Goal: Navigation & Orientation: Understand site structure

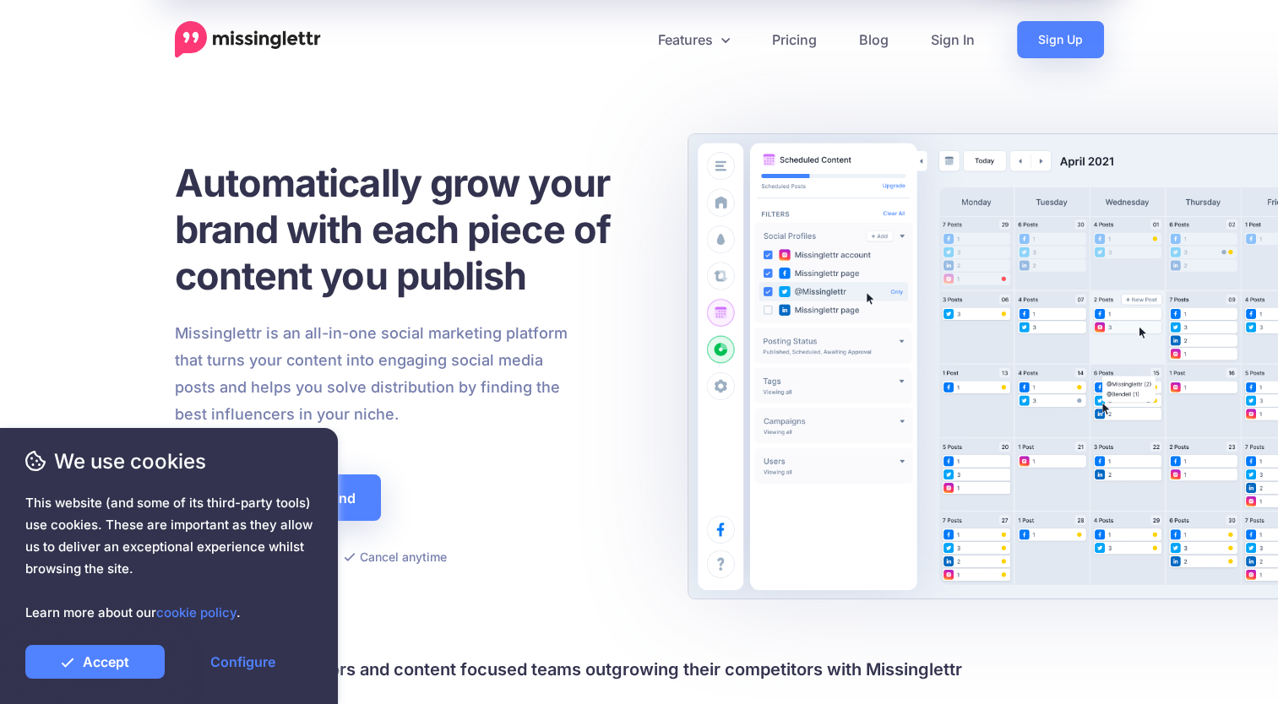
click at [187, 177] on h1 "Automatically grow your brand with each piece of content you publish" at bounding box center [413, 229] width 477 height 139
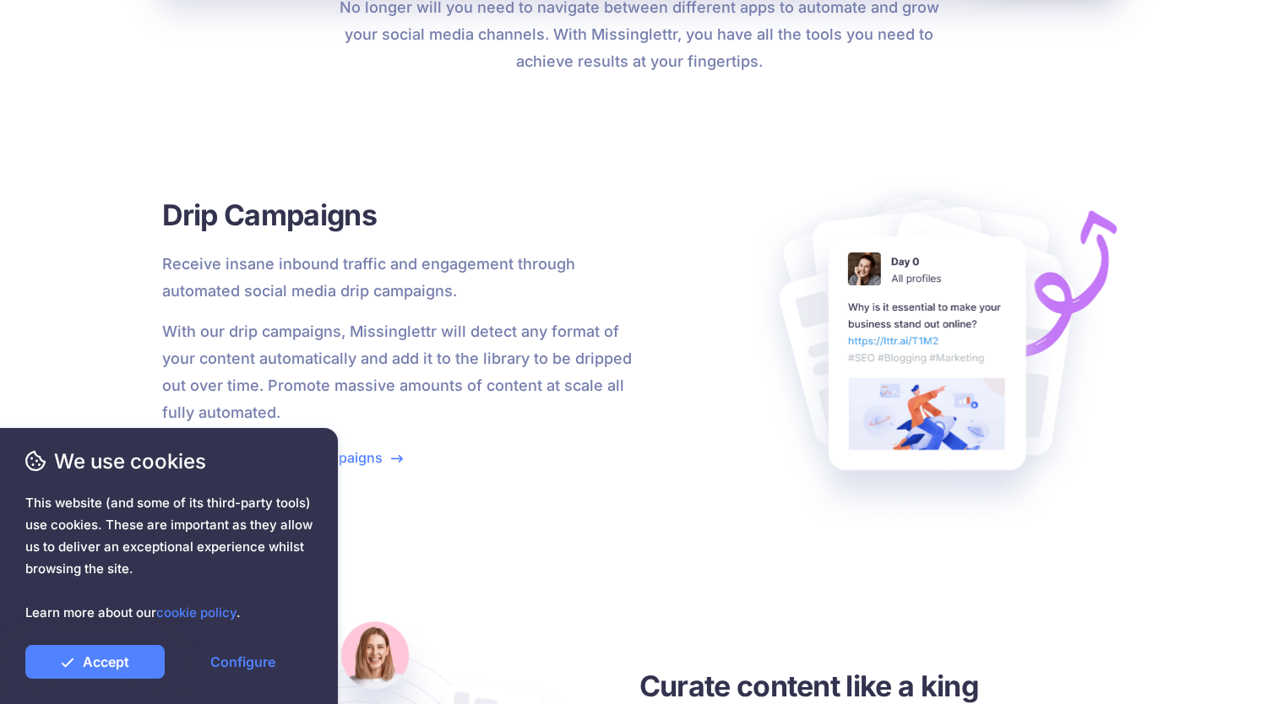
scroll to position [2026, 0]
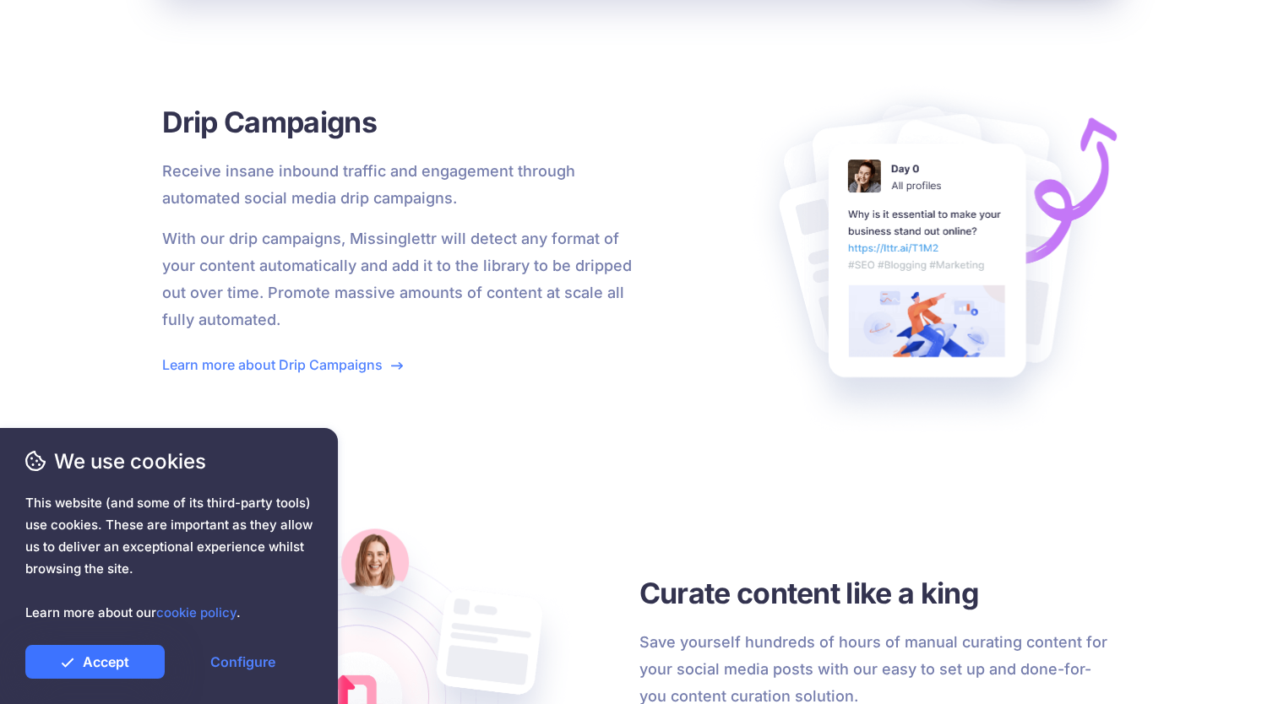
click at [130, 664] on link "Accept" at bounding box center [94, 662] width 139 height 34
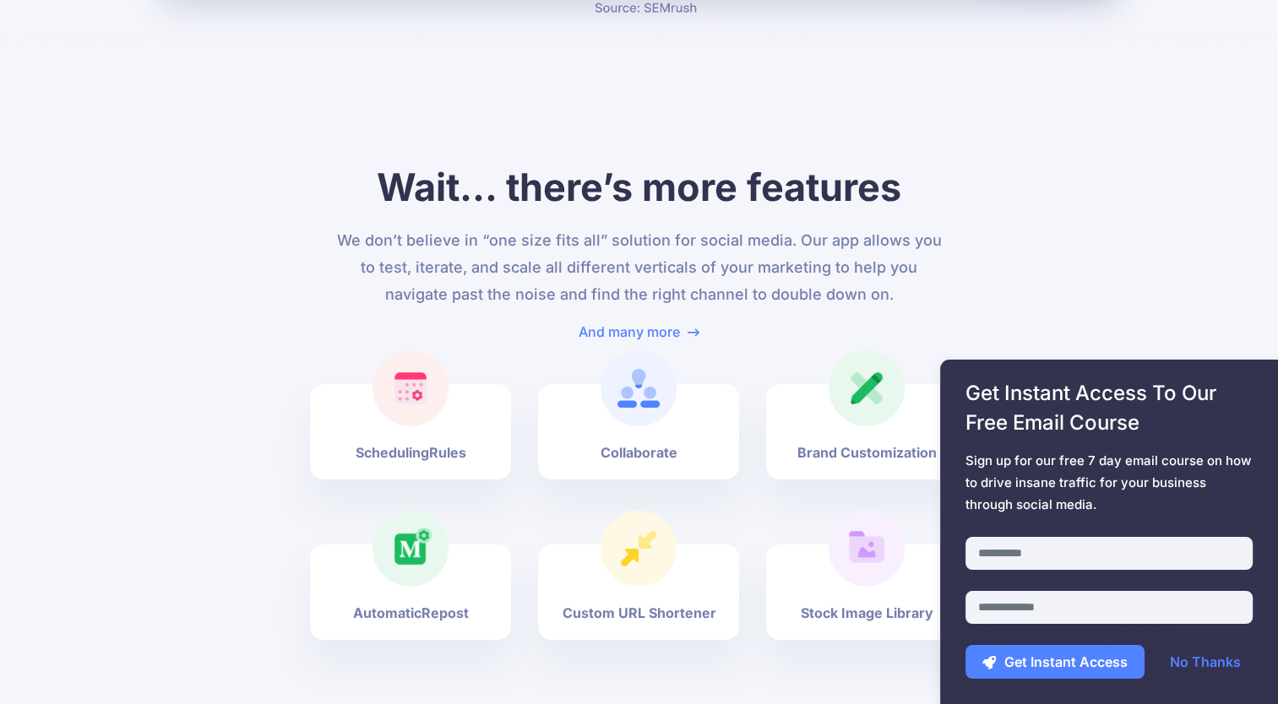
scroll to position [5657, 0]
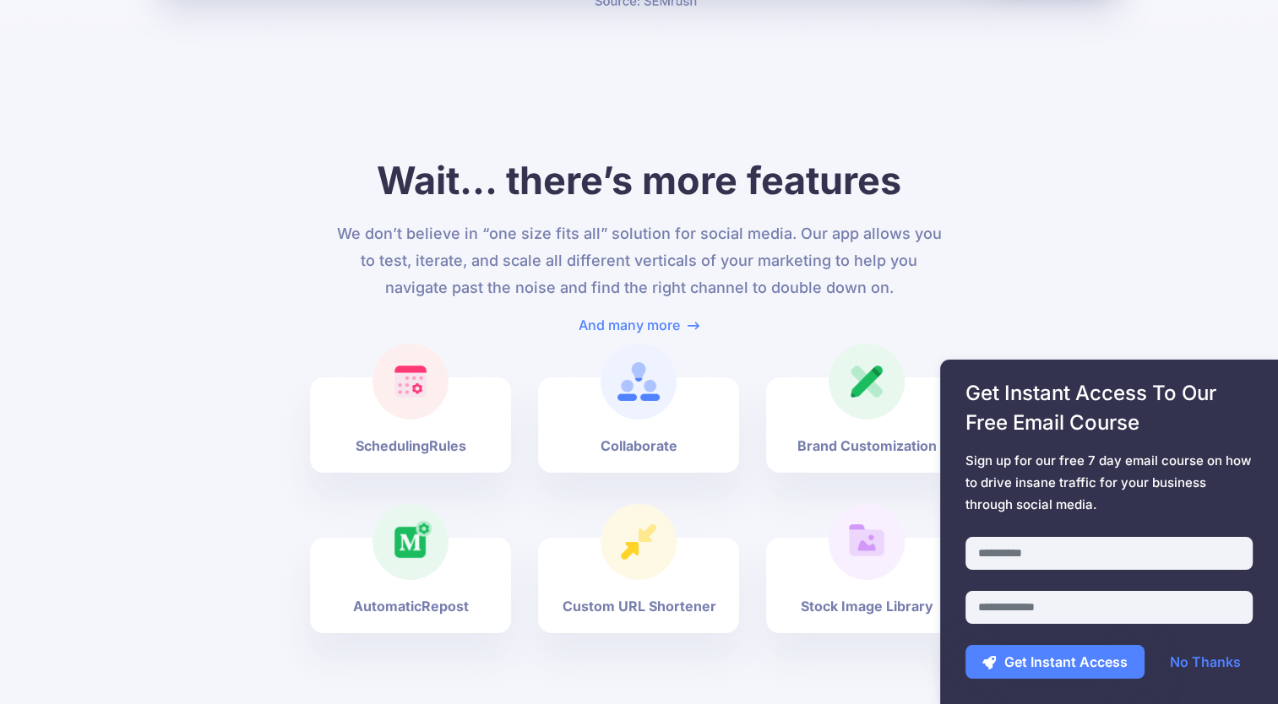
click at [414, 364] on img at bounding box center [410, 382] width 42 height 42
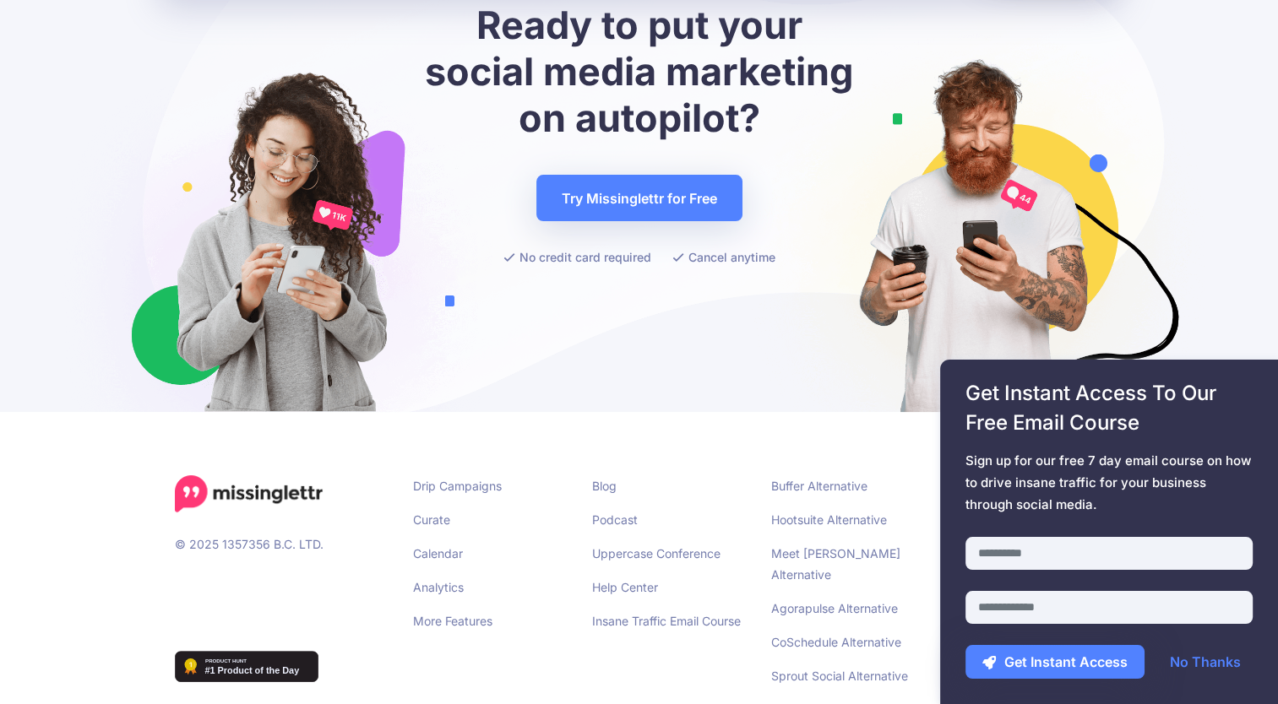
scroll to position [6573, 0]
click at [453, 545] on link "Calendar" at bounding box center [438, 552] width 50 height 14
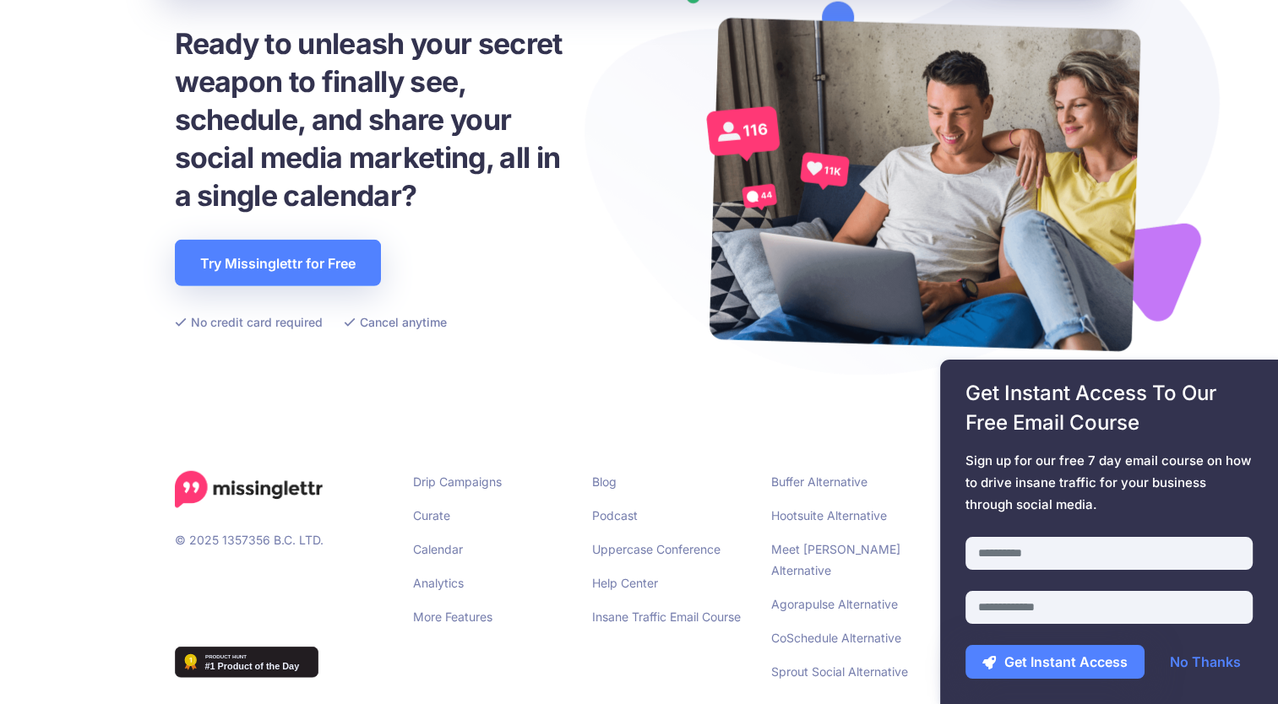
scroll to position [4337, 0]
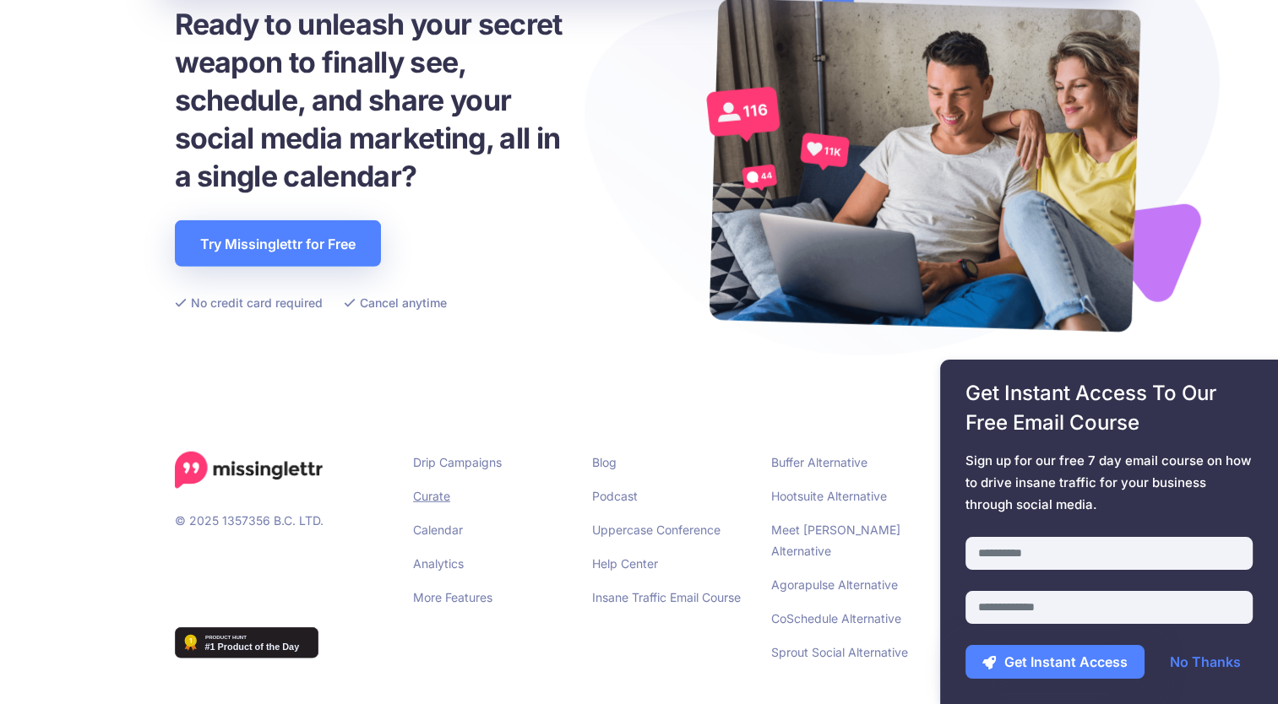
click at [436, 491] on link "Curate" at bounding box center [431, 496] width 37 height 14
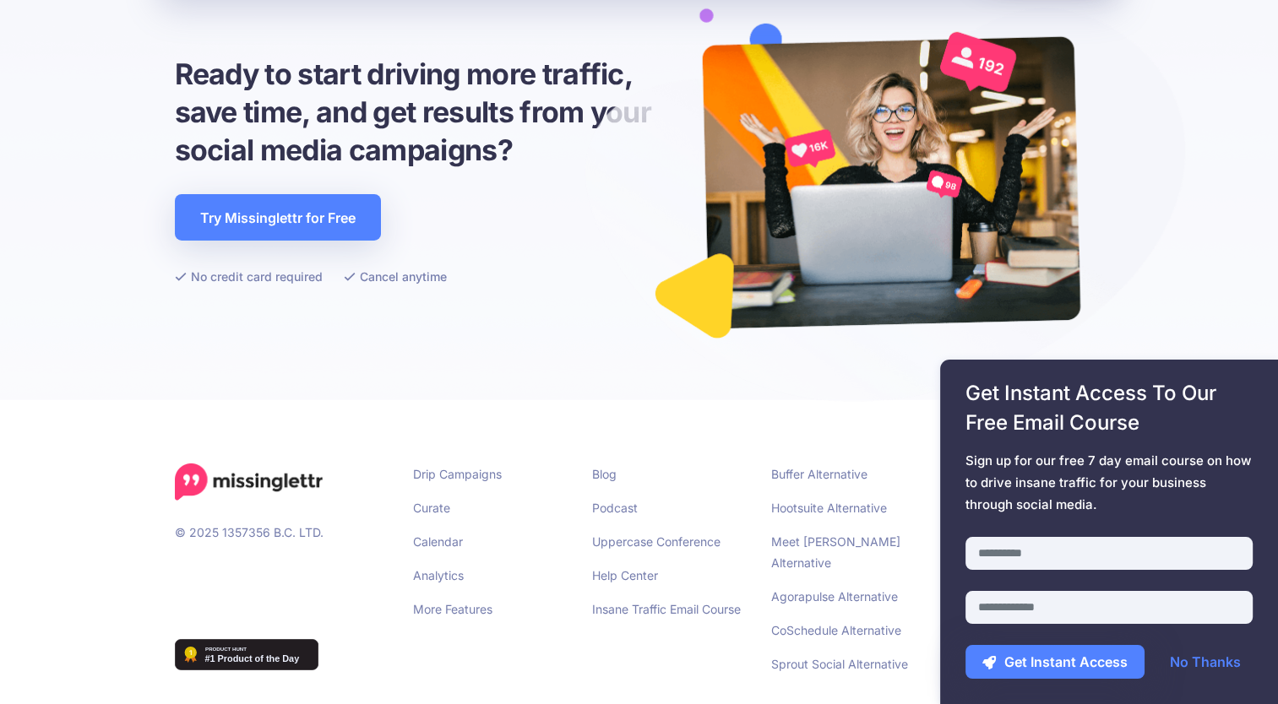
scroll to position [5425, 0]
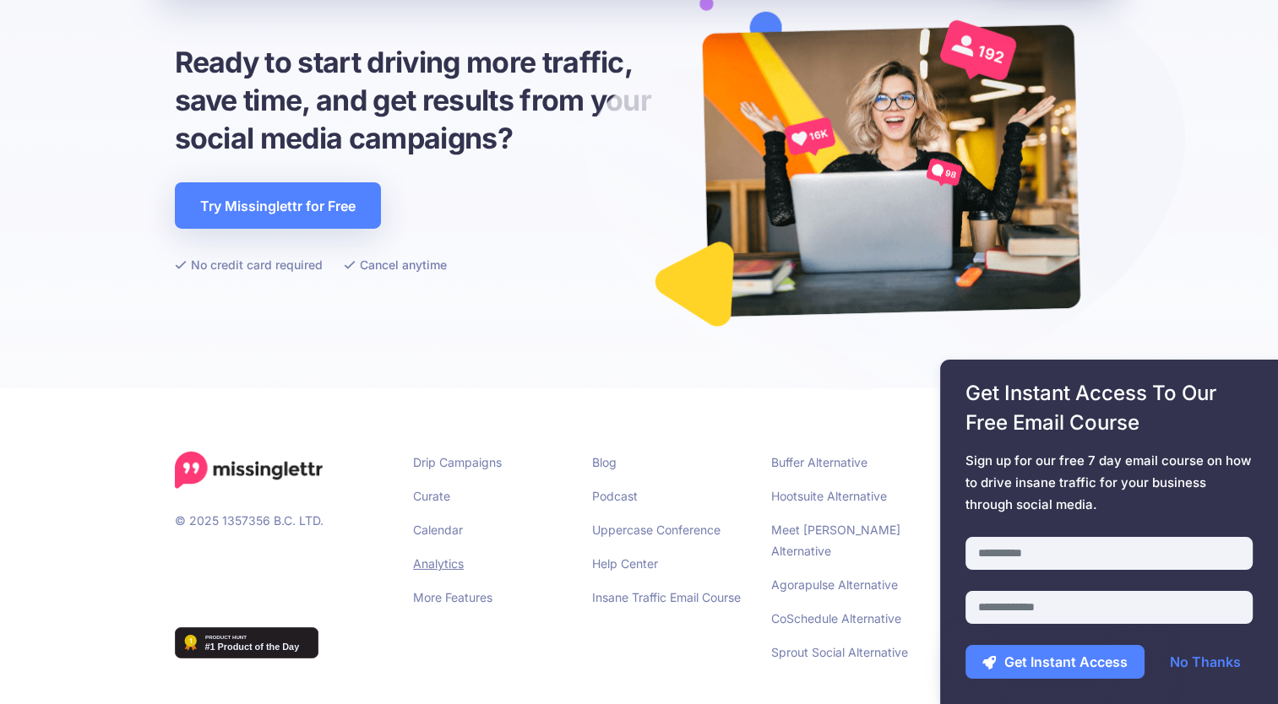
click at [444, 566] on link "Analytics" at bounding box center [438, 563] width 51 height 14
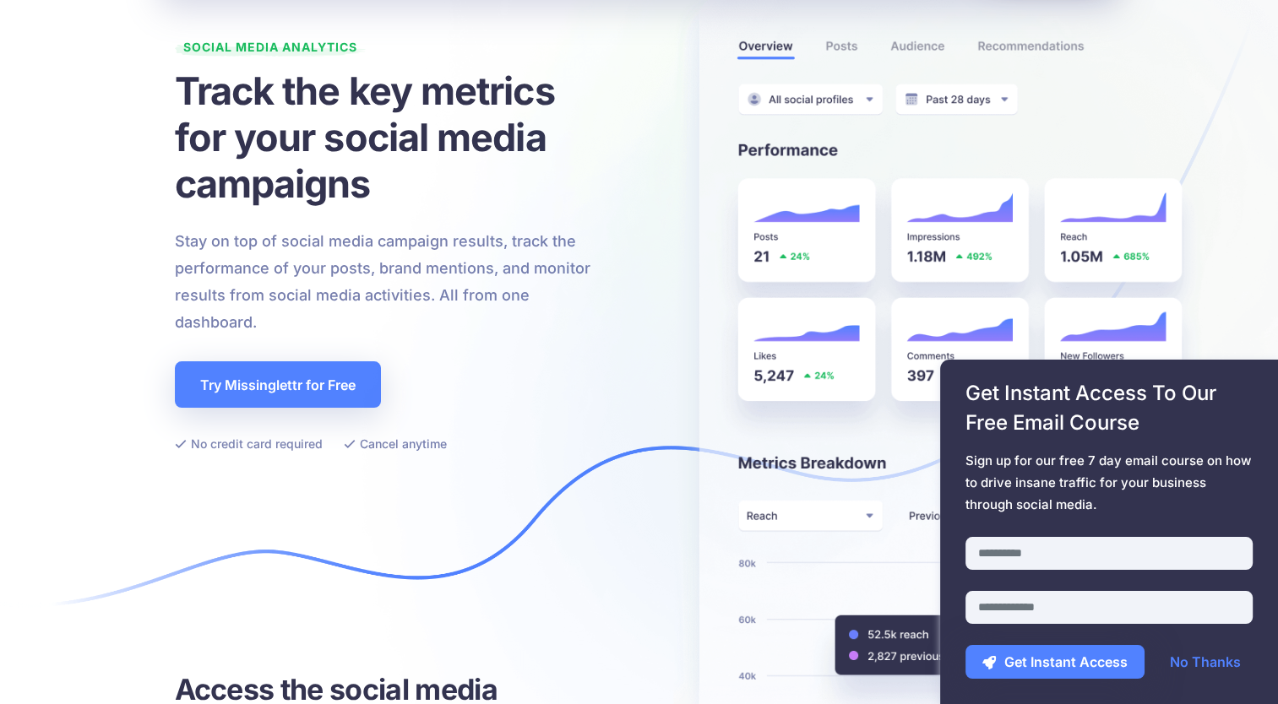
scroll to position [169, 0]
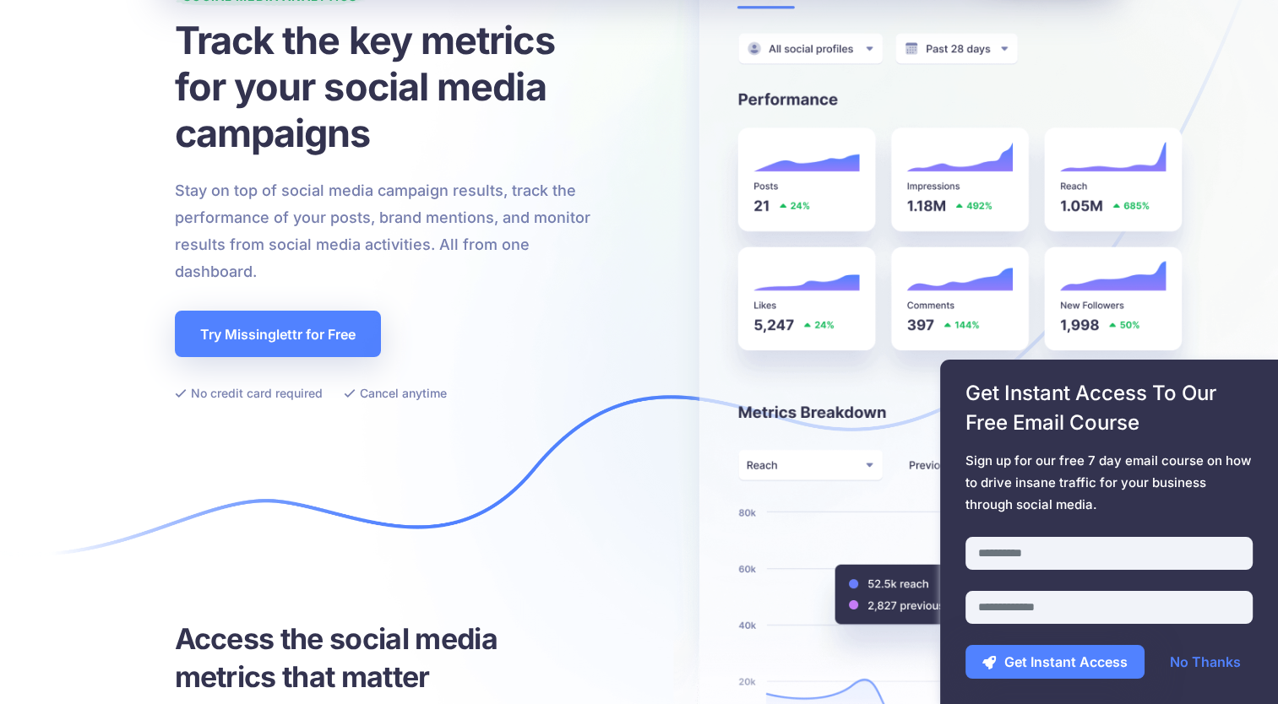
drag, startPoint x: 222, startPoint y: 225, endPoint x: 91, endPoint y: 197, distance: 133.8
click at [91, 198] on div "Social Media Analytics Track the key metrics for your social media campaigns St…" at bounding box center [639, 260] width 1278 height 591
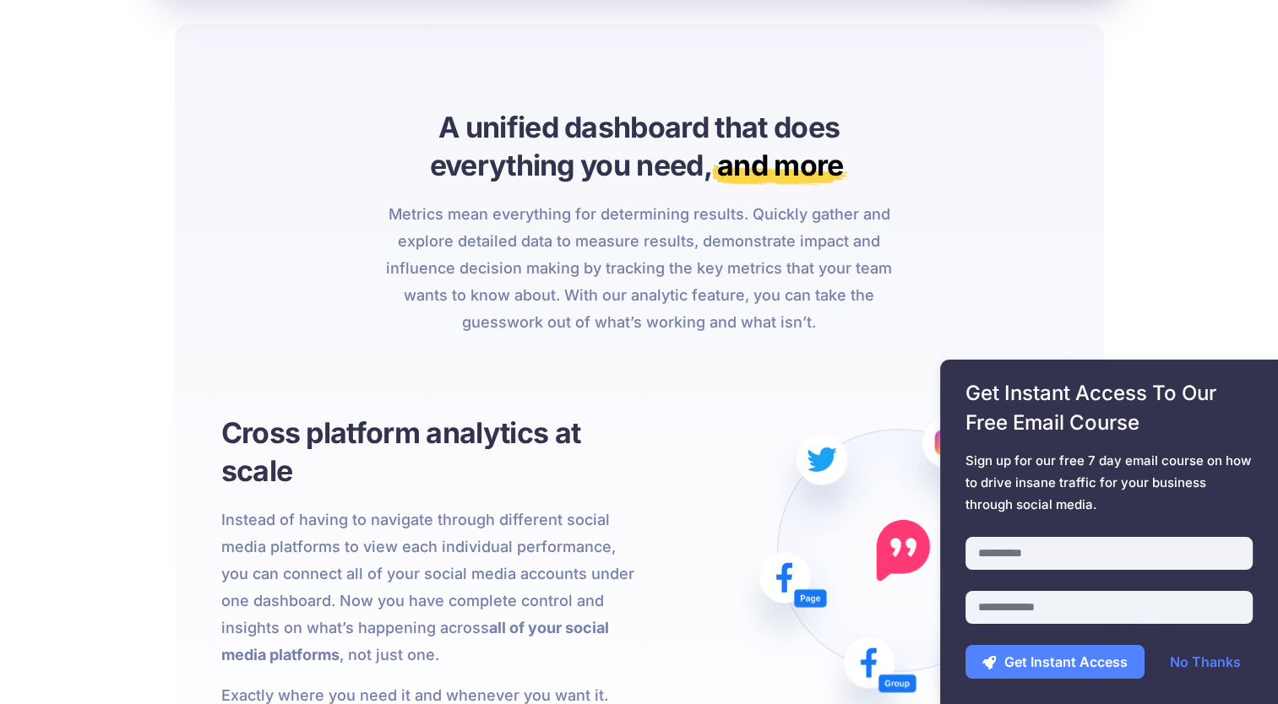
scroll to position [1182, 0]
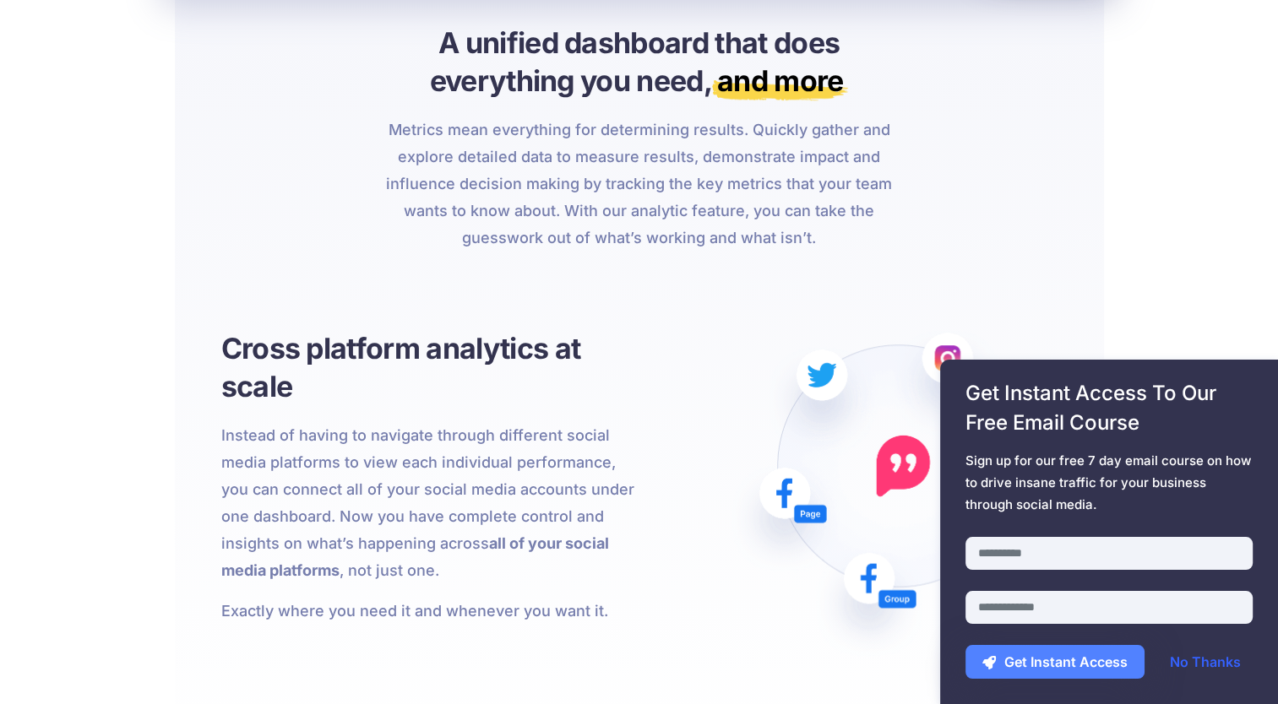
click at [1219, 650] on link "No Thanks" at bounding box center [1205, 662] width 105 height 34
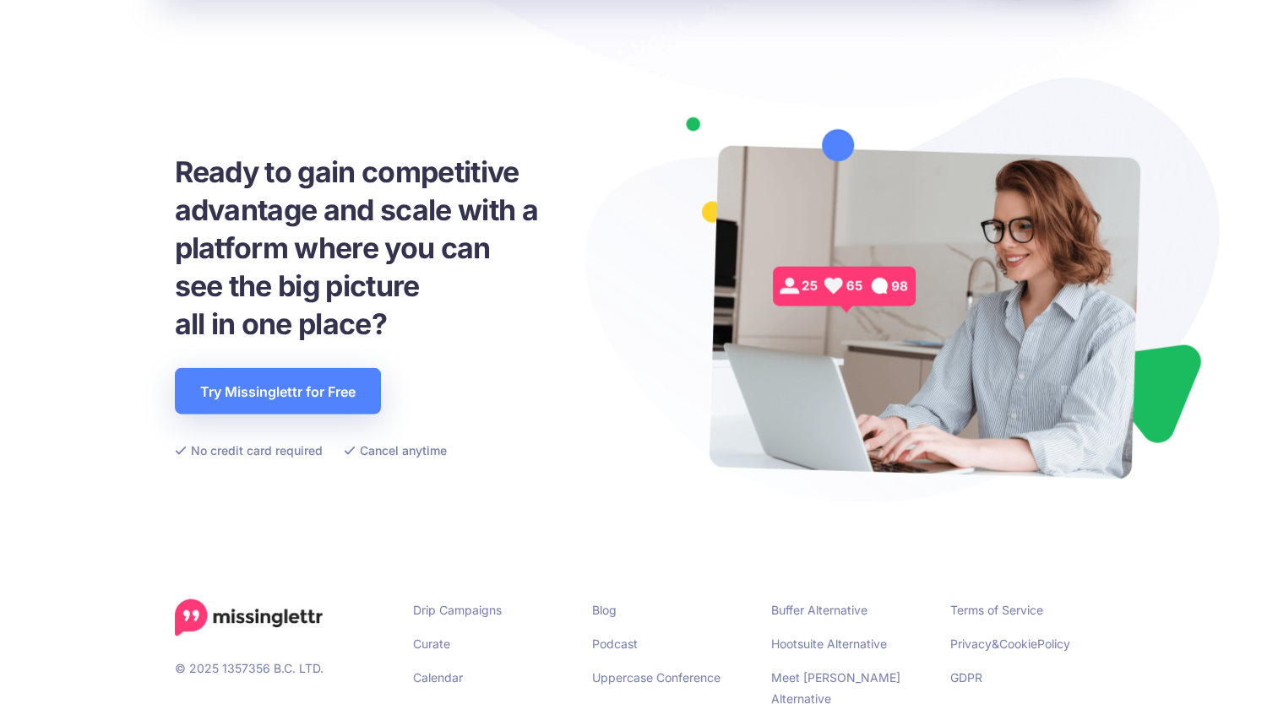
scroll to position [4043, 0]
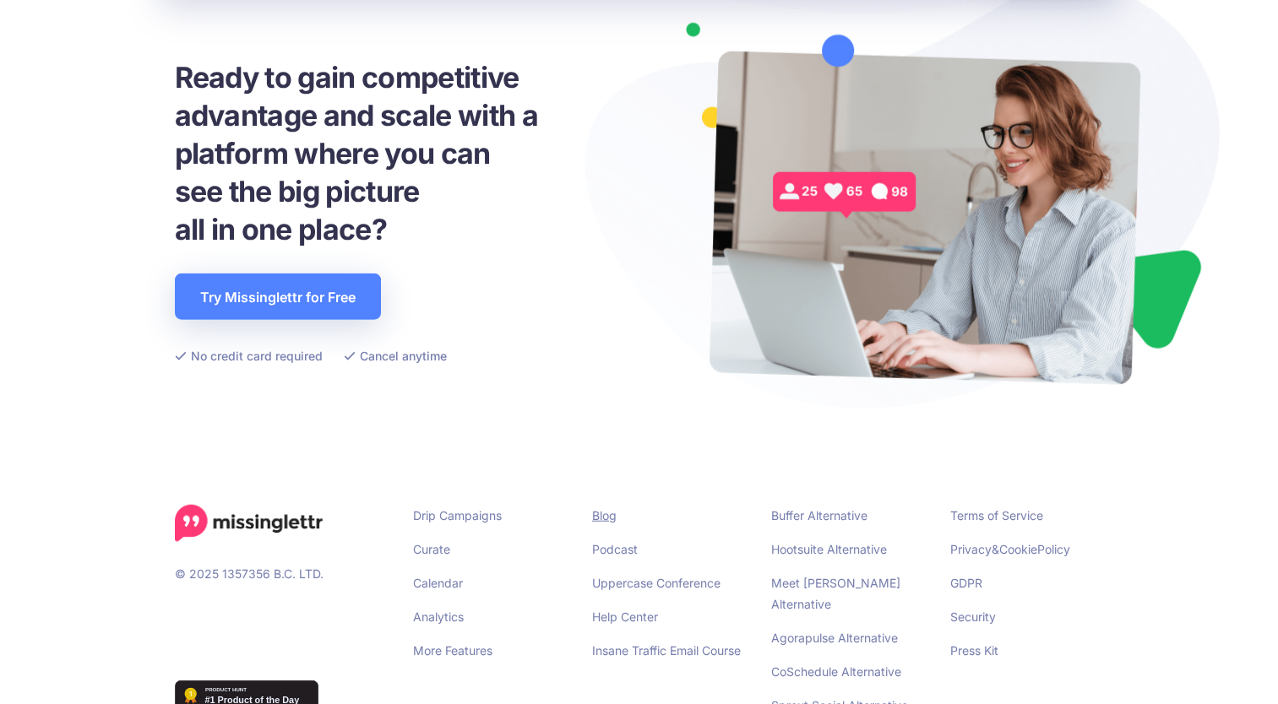
click at [615, 508] on link "Blog" at bounding box center [604, 515] width 24 height 14
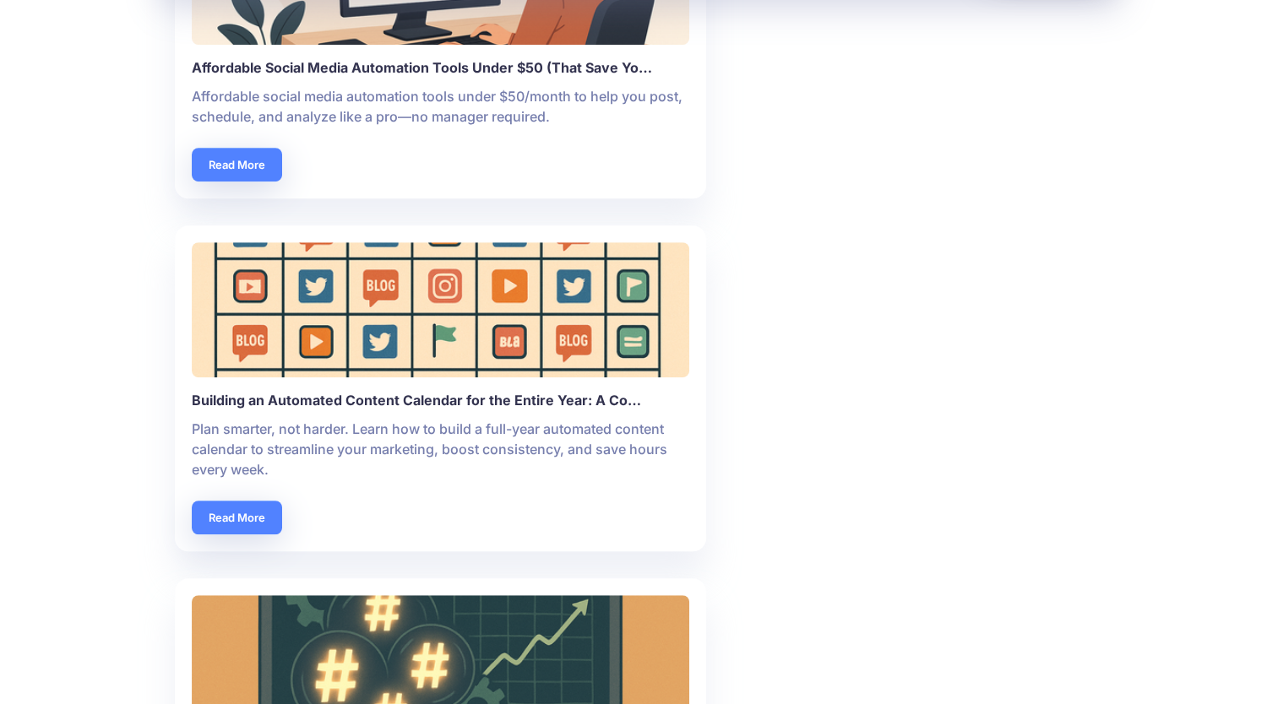
scroll to position [1098, 0]
